Goal: Task Accomplishment & Management: Use online tool/utility

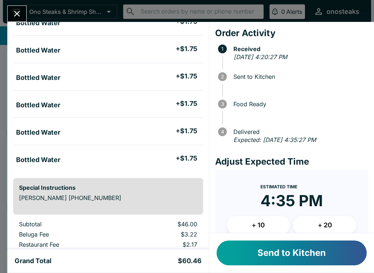
scroll to position [205, 0]
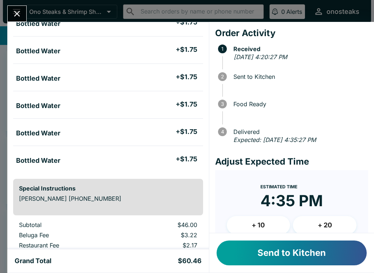
click at [247, 253] on button "Send to Kitchen" at bounding box center [291, 252] width 150 height 25
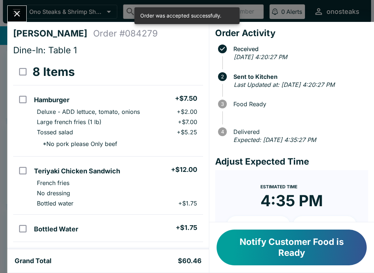
scroll to position [0, 0]
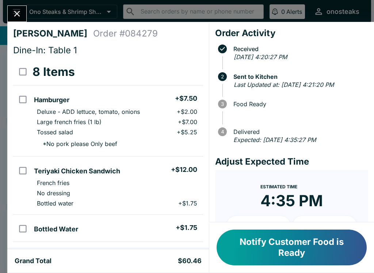
click at [18, 2] on div "[PERSON_NAME] Order # 084279 Dine-In: Table 1 8 Items Hamburger + $7.50 Deluxe …" at bounding box center [187, 136] width 374 height 273
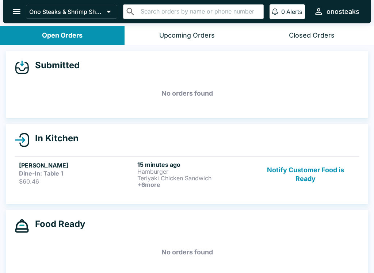
click at [11, 11] on button "open drawer" at bounding box center [16, 11] width 19 height 19
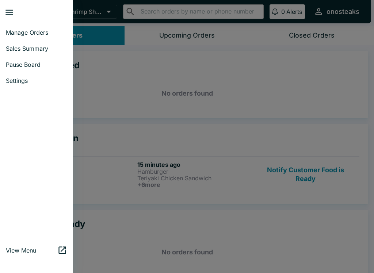
click at [224, 190] on div at bounding box center [187, 136] width 374 height 273
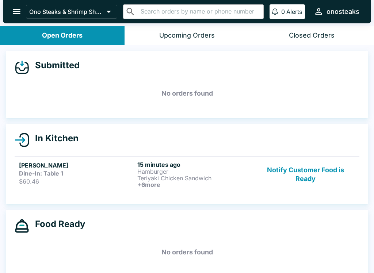
click at [316, 173] on button "Notify Customer Food is Ready" at bounding box center [305, 174] width 99 height 27
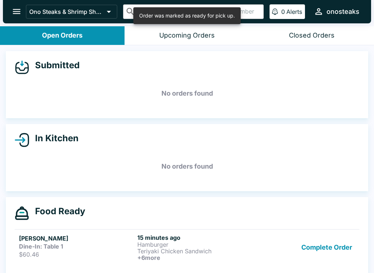
click at [324, 229] on link "[PERSON_NAME] Dine-In: Table 1 $60.46 15 minutes ago Hamburger Teriyaki Chicken…" at bounding box center [187, 247] width 344 height 36
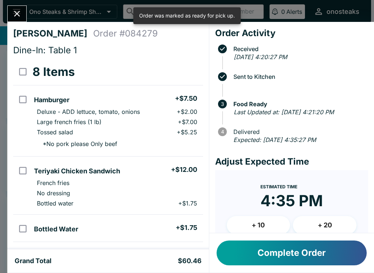
click at [333, 245] on button "Complete Order" at bounding box center [291, 252] width 150 height 25
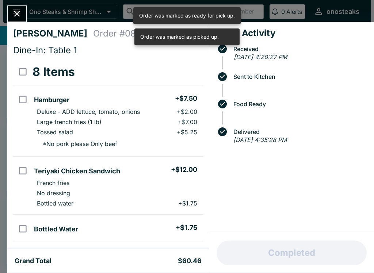
click at [18, 6] on button "Close" at bounding box center [17, 14] width 19 height 16
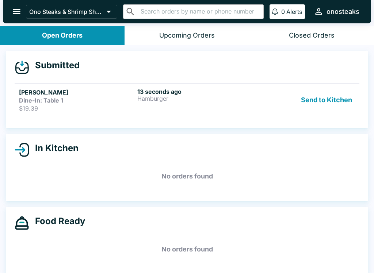
click at [187, 98] on p "Hamburger" at bounding box center [194, 98] width 115 height 7
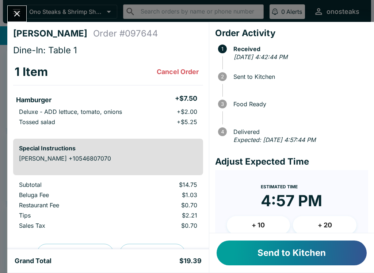
click at [259, 257] on button "Send to Kitchen" at bounding box center [291, 252] width 150 height 25
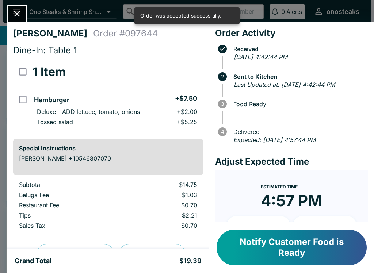
click at [16, 22] on button "Close" at bounding box center [17, 14] width 19 height 16
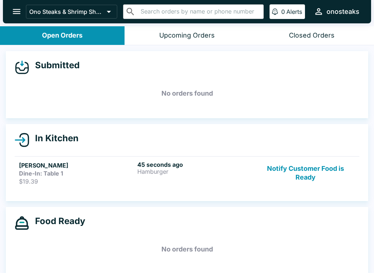
click at [315, 172] on button "Notify Customer Food is Ready" at bounding box center [305, 173] width 99 height 24
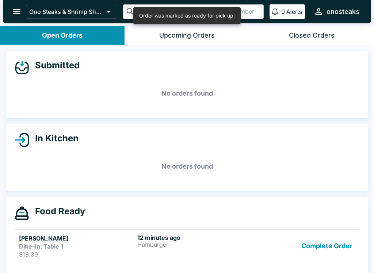
click at [311, 250] on button "Complete Order" at bounding box center [326, 246] width 57 height 24
